Goal: Find specific page/section: Find specific page/section

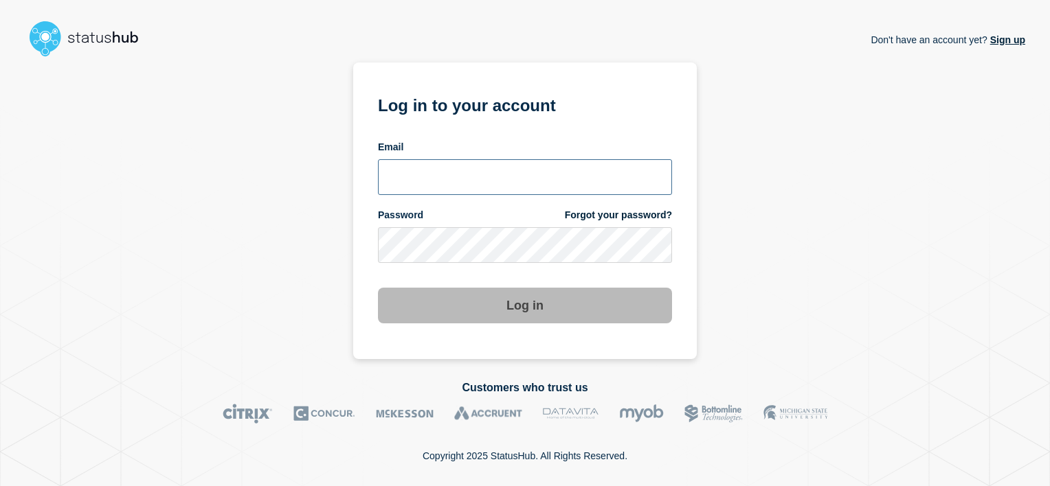
type input "alan.capistrano@kocho.co.uk"
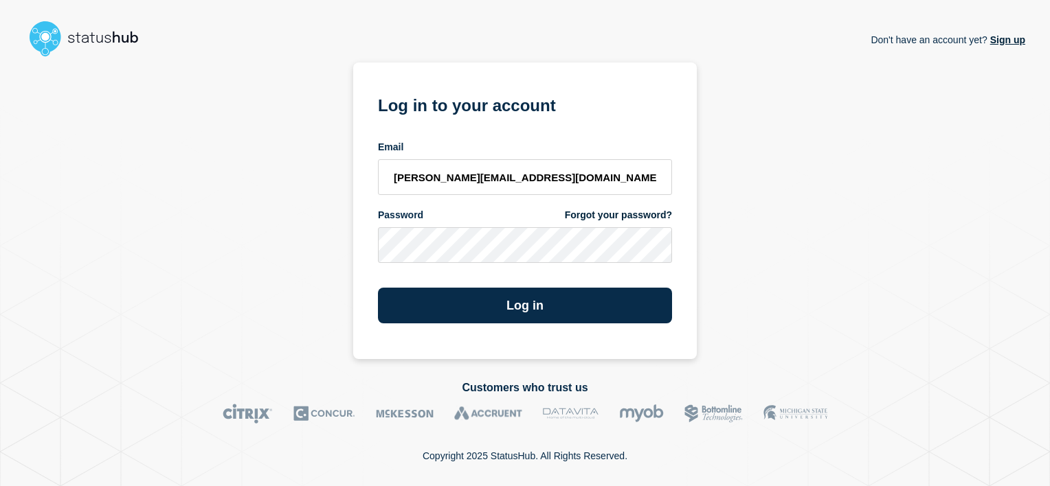
click at [548, 284] on div "Log in" at bounding box center [525, 300] width 294 height 47
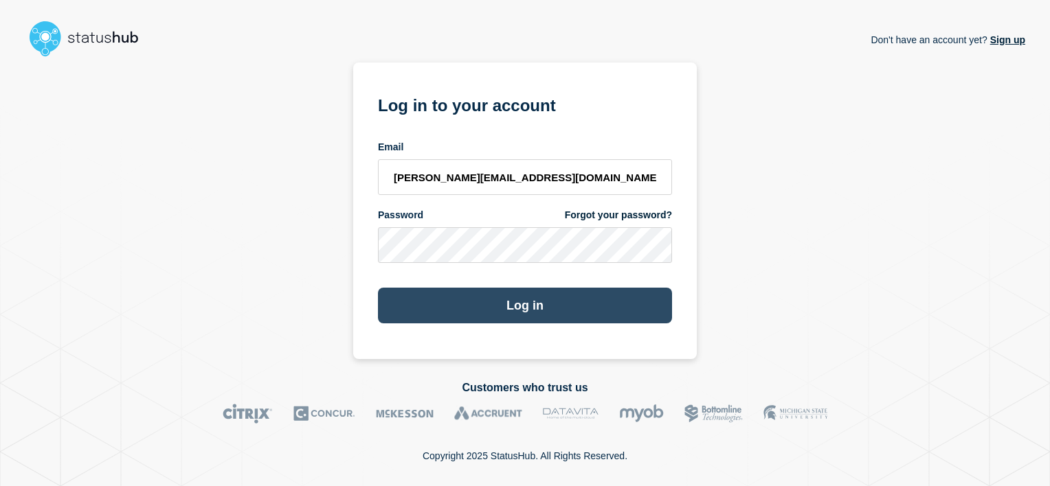
click at [531, 295] on button "Log in" at bounding box center [525, 306] width 294 height 36
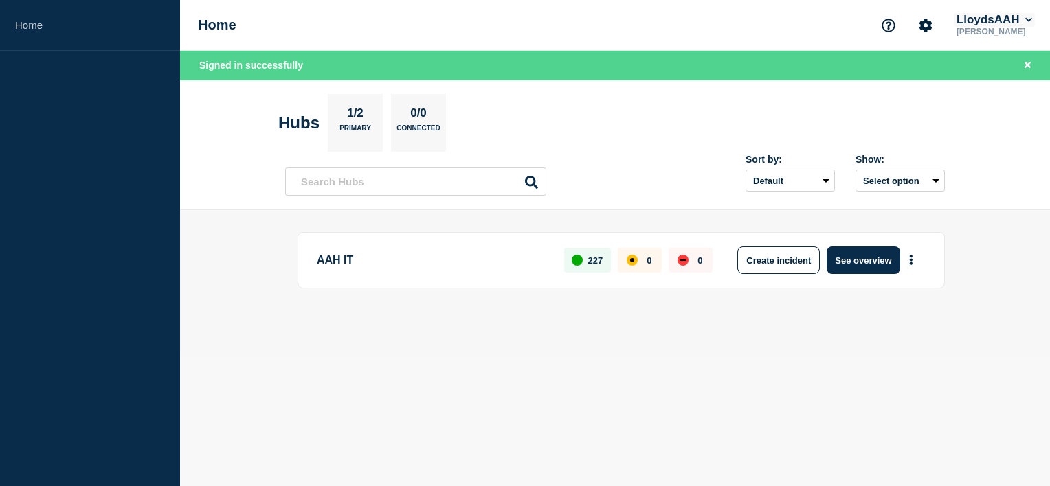
click at [1004, 14] on button "LloydsAAH" at bounding box center [994, 20] width 81 height 14
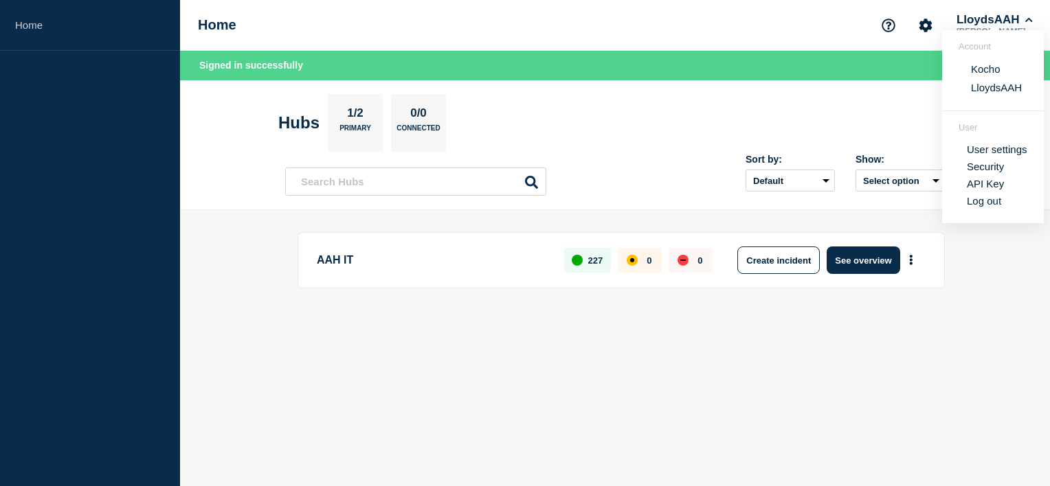
click at [995, 71] on button "Kocho" at bounding box center [986, 69] width 38 height 13
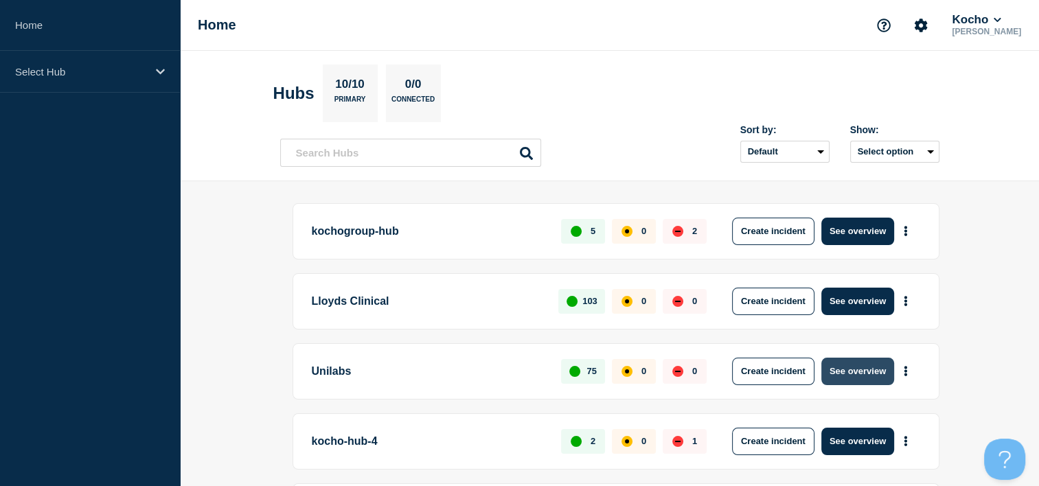
click at [852, 361] on button "See overview" at bounding box center [858, 371] width 73 height 27
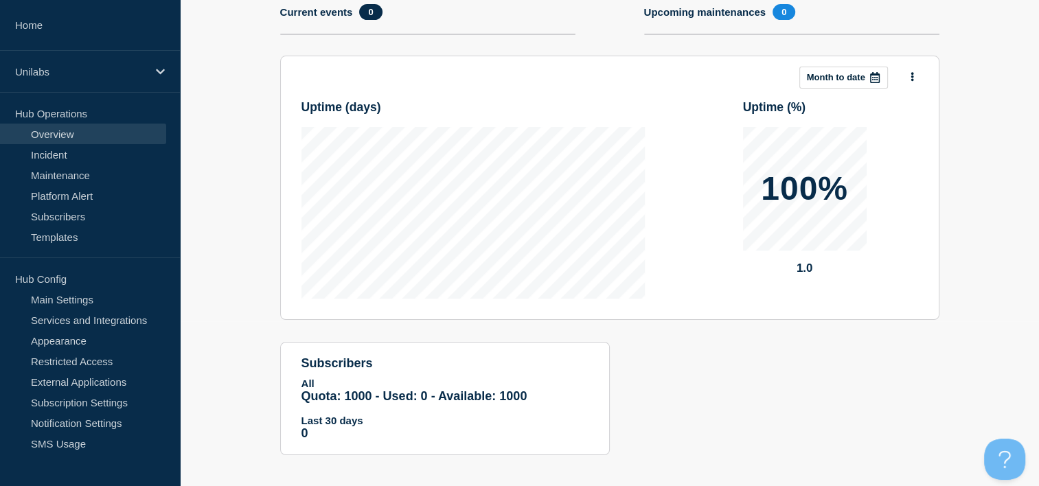
scroll to position [174, 0]
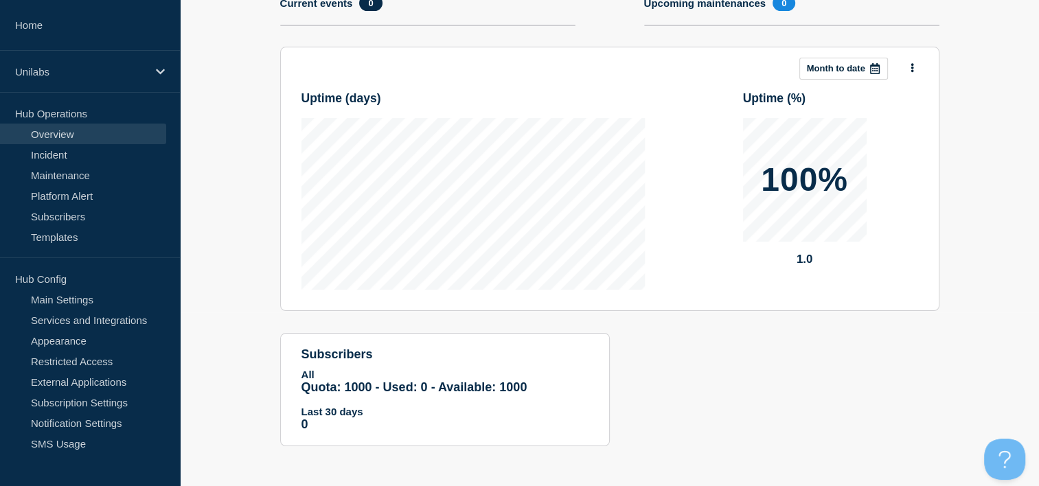
click at [267, 144] on section "Add incident Add maintenance Current events 0 Upcoming maintenances 0 This mont…" at bounding box center [609, 214] width 859 height 506
click at [220, 269] on section "Add incident Add maintenance Current events 0 Upcoming maintenances 0 This mont…" at bounding box center [609, 214] width 859 height 506
click at [88, 315] on link "Services and Integrations" at bounding box center [83, 320] width 166 height 21
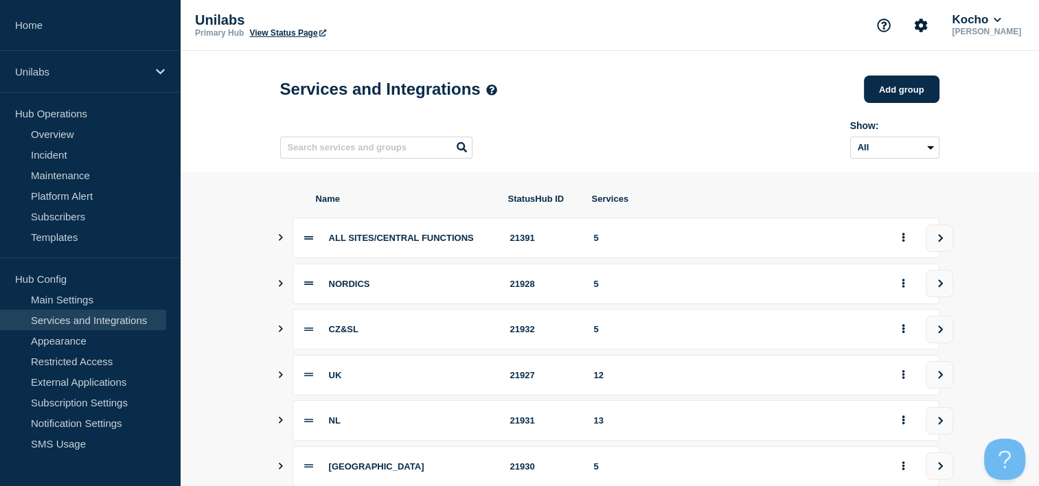
click at [248, 231] on section "Name StatusHub ID Services ALL SITES/CENTRAL FUNCTIONS 21391 5 NORDICS 21928 5 …" at bounding box center [609, 467] width 859 height 590
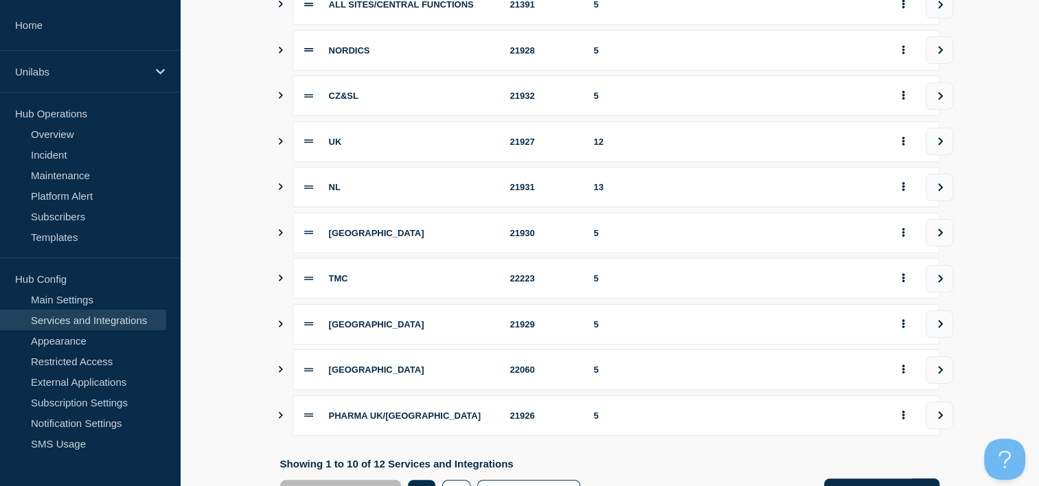
scroll to position [165, 0]
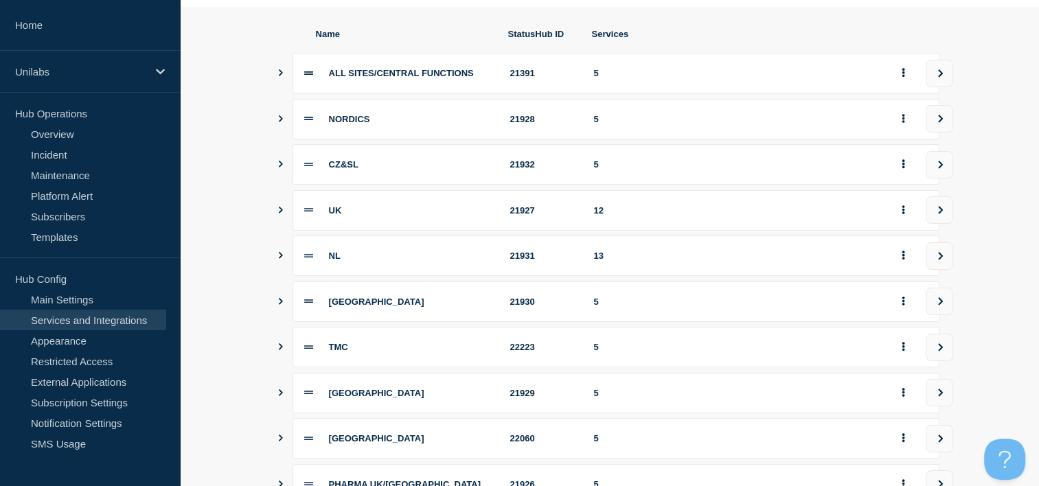
click at [281, 122] on icon "Show services" at bounding box center [280, 118] width 9 height 7
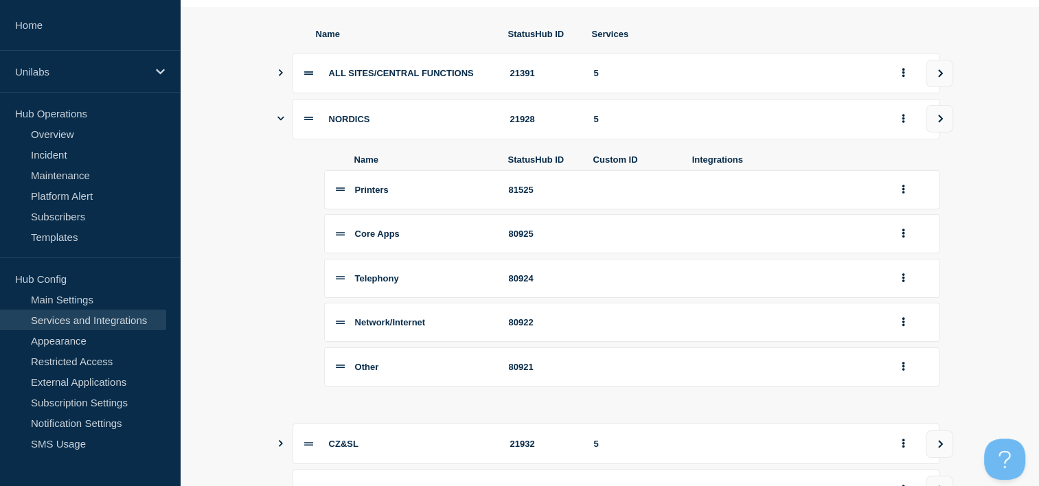
click at [282, 225] on div "Name StatusHub ID Custom ID Integrations Printers 81525 Core Apps 80925 Telepho…" at bounding box center [610, 271] width 660 height 264
click at [267, 199] on section "Name StatusHub ID Services ALL SITES/CENTRAL FUNCTIONS 21391 5 NORDICS 21928 5 …" at bounding box center [609, 442] width 859 height 870
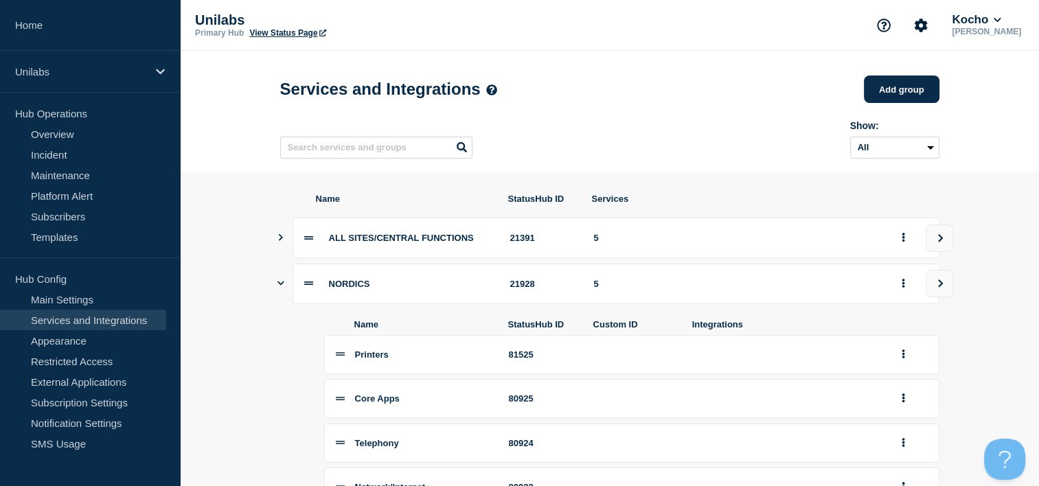
click at [316, 36] on link "View Status Page" at bounding box center [287, 33] width 76 height 10
click at [656, 91] on div "Services and Integrations Add group" at bounding box center [610, 89] width 660 height 41
click at [620, 92] on div "Services and Integrations Add group" at bounding box center [610, 89] width 660 height 41
click at [618, 94] on div "Services and Integrations Add group" at bounding box center [610, 89] width 660 height 41
click at [633, 101] on div "Services and Integrations Add group" at bounding box center [610, 89] width 660 height 41
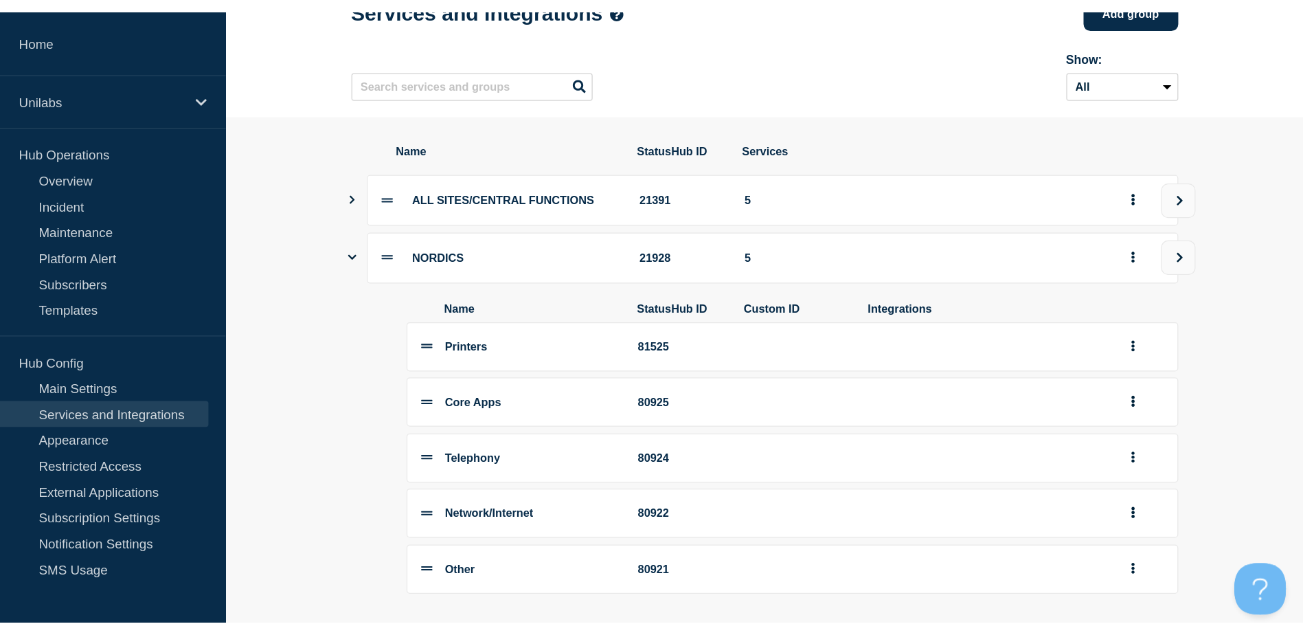
scroll to position [137, 0]
